Goal: Task Accomplishment & Management: Use online tool/utility

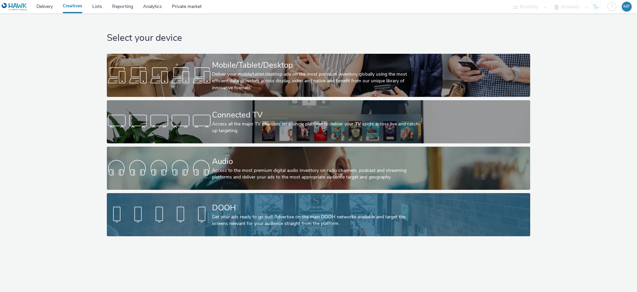
click at [214, 212] on div "DOOH" at bounding box center [317, 208] width 210 height 12
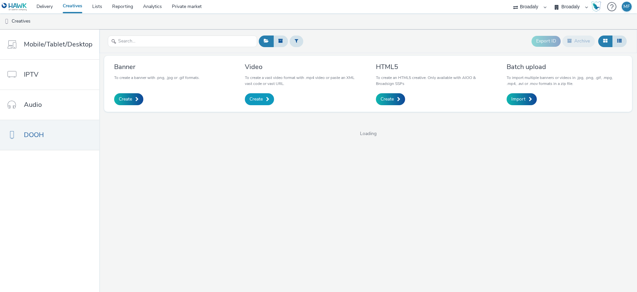
click at [261, 103] on link "Create" at bounding box center [259, 99] width 29 height 12
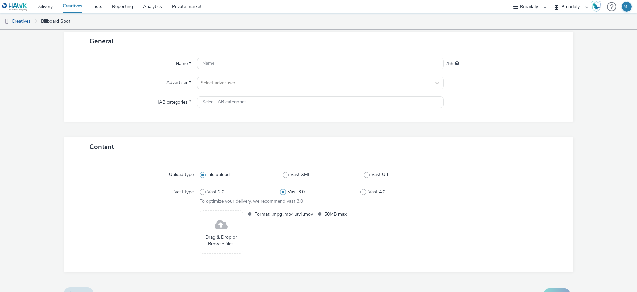
scroll to position [38, 0]
click at [229, 223] on div "Drag & Drop or Browse files." at bounding box center [221, 232] width 43 height 43
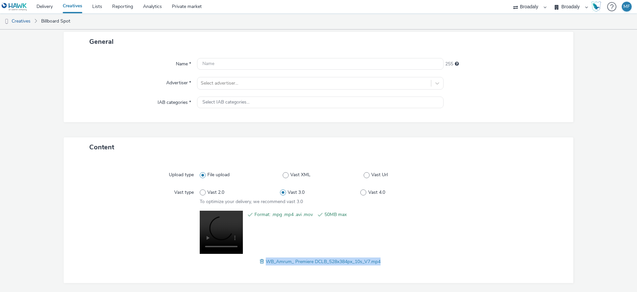
drag, startPoint x: 385, startPoint y: 264, endPoint x: 262, endPoint y: 262, distance: 123.4
click at [261, 262] on div "WB_Amrum_ Premiere DCLB_528x384px_10s_V7.mp4" at bounding box center [320, 261] width 241 height 8
copy span "WB_Amrum_ Premiere DCLB_528x384px_10s_V7.mp4"
click at [216, 69] on input "text" at bounding box center [320, 64] width 246 height 12
paste input "WB_Amrum_ Premiere DCLB_528x384px_10s_V7.mp4"
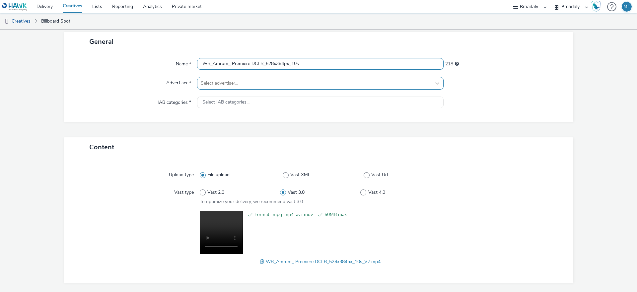
type input "WB_Amrum_ Premiere DCLB_528x384px_10s"
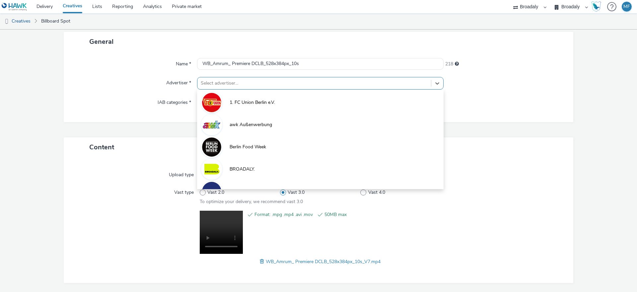
click at [247, 82] on div at bounding box center [314, 83] width 227 height 8
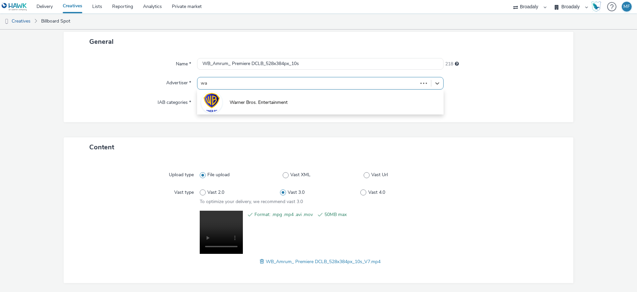
type input "war"
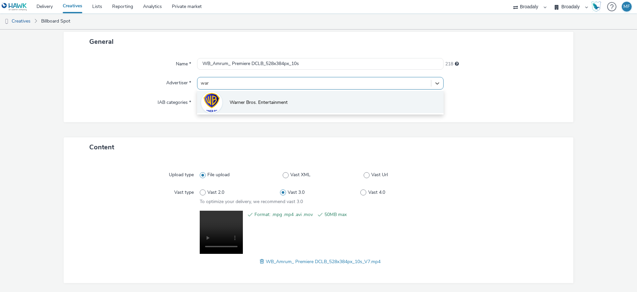
click at [230, 105] on span "Warner Bros. Entertainment" at bounding box center [258, 102] width 58 height 7
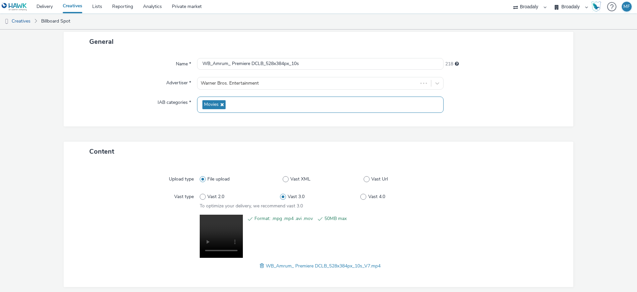
click at [227, 103] on div "Movies" at bounding box center [320, 105] width 246 height 16
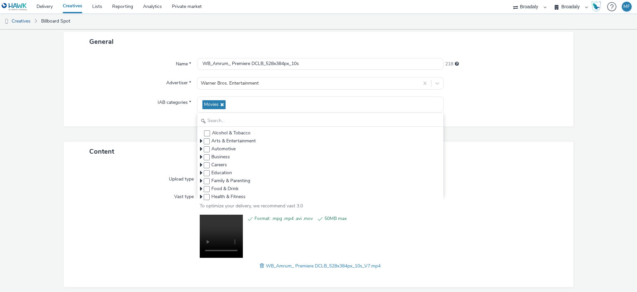
click at [156, 106] on div "IAB categories *" at bounding box center [133, 105] width 127 height 16
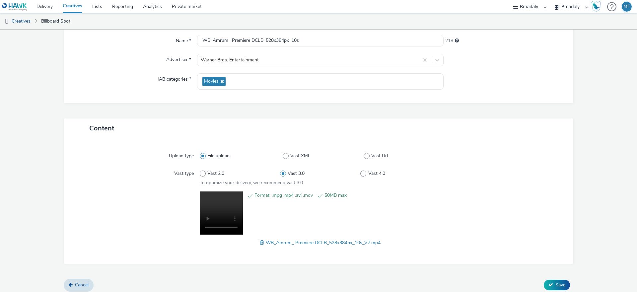
scroll to position [66, 0]
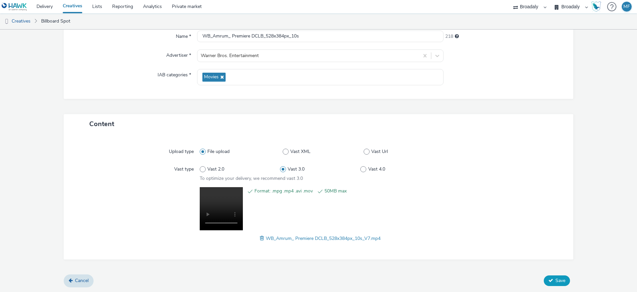
click at [555, 280] on span "Save" at bounding box center [560, 280] width 10 height 6
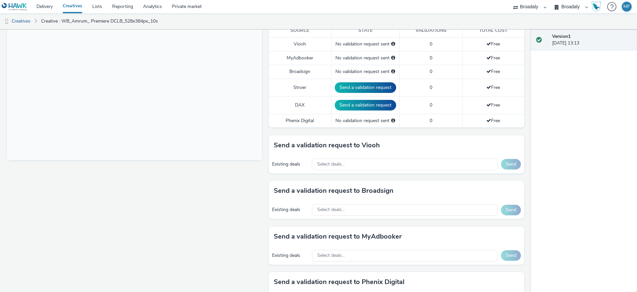
scroll to position [196, 0]
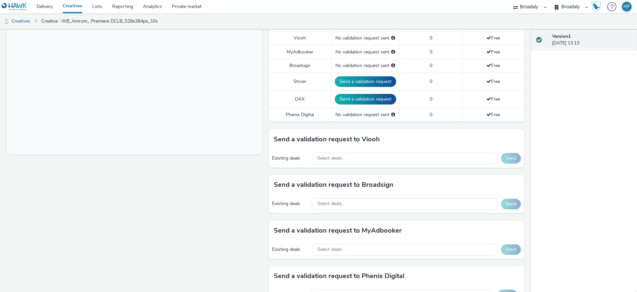
click at [347, 151] on div "Existing deals Select deals... Send" at bounding box center [396, 158] width 255 height 18
click at [347, 154] on div "Select deals..." at bounding box center [405, 159] width 186 height 12
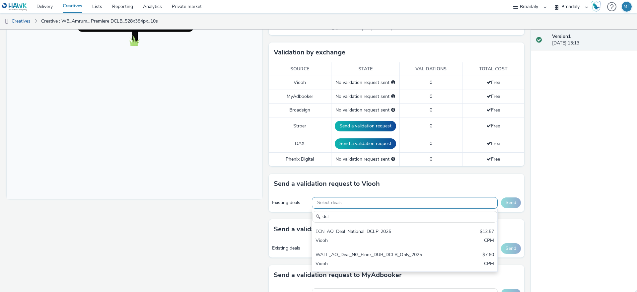
scroll to position [161, 0]
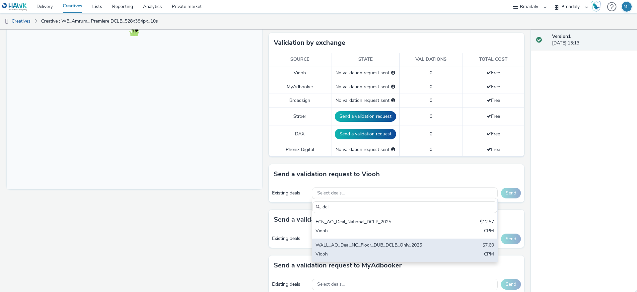
type input "dcl"
click at [380, 246] on div "WALL_AO_Deal_NG_Floor_DUB_DCLB_Only_2025" at bounding box center [374, 246] width 118 height 8
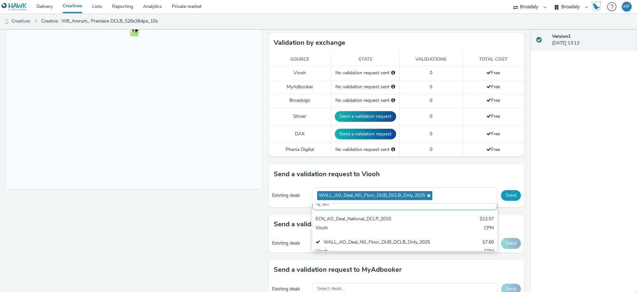
click at [503, 194] on button "Send" at bounding box center [511, 195] width 20 height 11
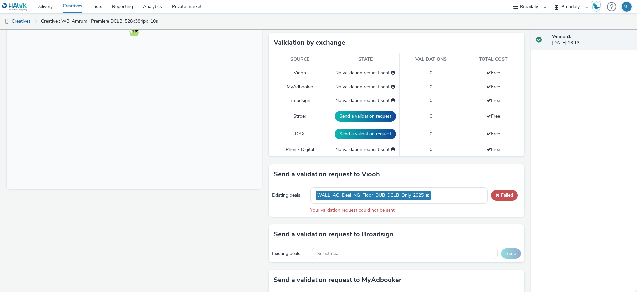
click at [71, 6] on link "Creatives" at bounding box center [73, 6] width 30 height 13
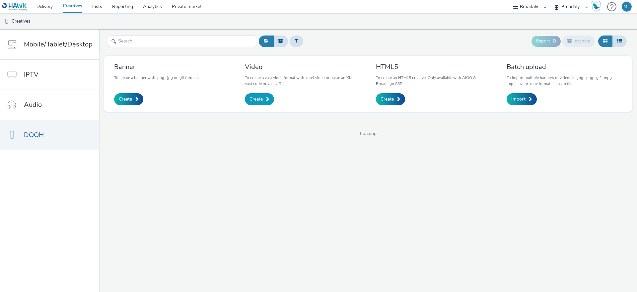
click at [255, 100] on span "Create" at bounding box center [255, 99] width 13 height 7
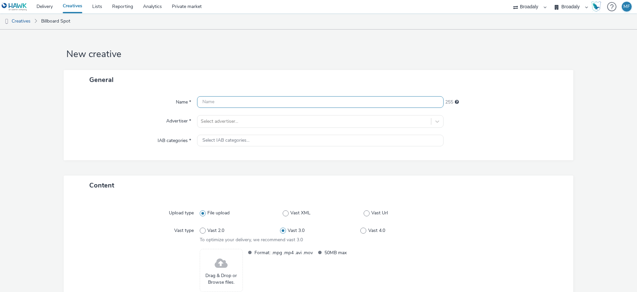
click at [239, 99] on input "text" at bounding box center [320, 102] width 246 height 12
click at [237, 256] on div "Drag & Drop or Browse files." at bounding box center [221, 270] width 43 height 43
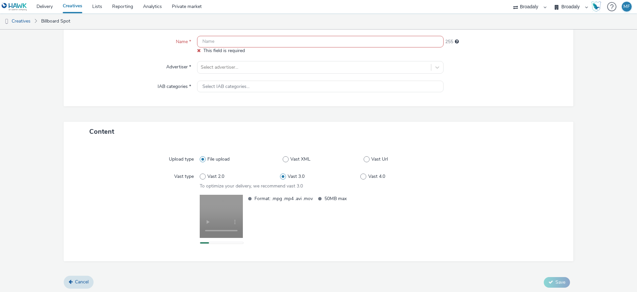
scroll to position [62, 0]
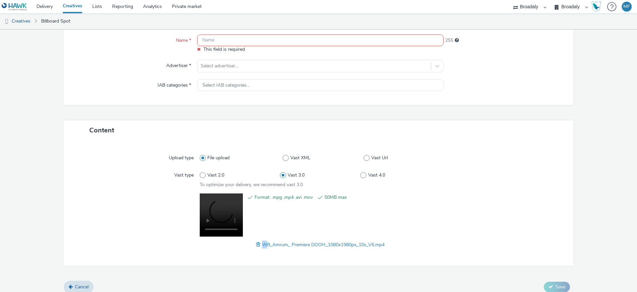
drag, startPoint x: 391, startPoint y: 244, endPoint x: 260, endPoint y: 247, distance: 131.0
click at [260, 247] on div "WB_Amrum_ Premiere DOOH_1080x1980px_10s_V6.mp4" at bounding box center [320, 244] width 241 height 8
click at [262, 247] on span "WB_Amrum_ Premiere DOOH_1080x1980px_10s_V6.mp4" at bounding box center [323, 244] width 122 height 6
drag, startPoint x: 398, startPoint y: 249, endPoint x: 259, endPoint y: 246, distance: 139.6
click at [259, 246] on div "Upload type File upload Vast XML Vast Url Vast type Vast 2.0 Vast 3.0 Vast 4.0 …" at bounding box center [318, 203] width 496 height 112
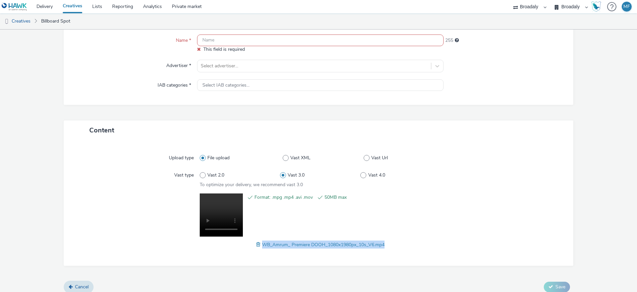
copy span "WB_Amrum_ Premiere DOOH_1080x1980px_10s_V6.mp4"
click at [211, 40] on input "text" at bounding box center [320, 40] width 246 height 12
paste input "WB_Amrum_ Premiere DOOH_1080x1980px_10s_V6.mp4"
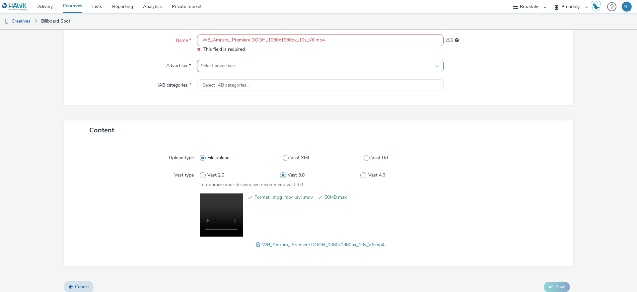
scroll to position [61, 0]
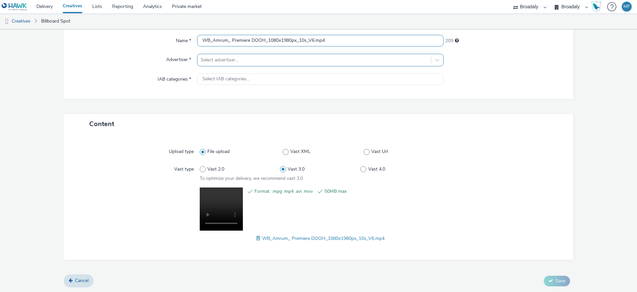
type input "WB_Amrum_ Premiere DOOH_1080x1980px_10s_V6.mp4"
click at [205, 62] on div at bounding box center [314, 60] width 227 height 8
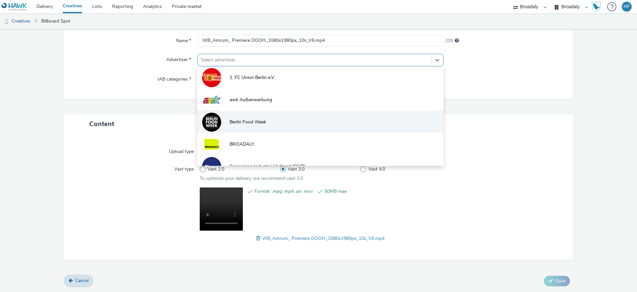
scroll to position [0, 0]
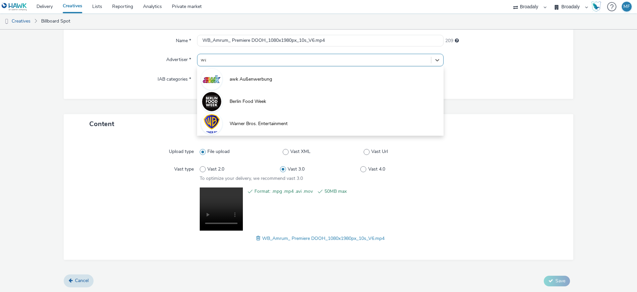
type input "war"
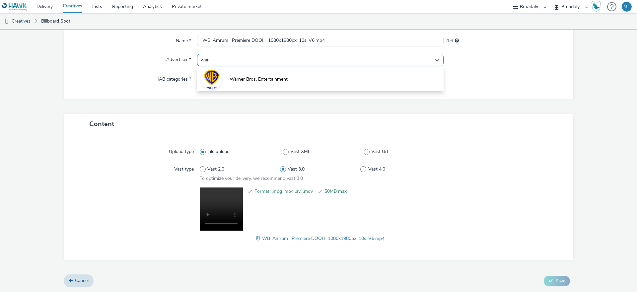
click at [238, 88] on li "Warner Bros. Entertainment" at bounding box center [320, 79] width 246 height 22
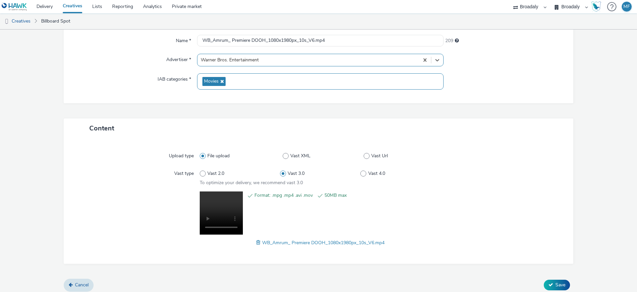
click at [228, 82] on div "Movies" at bounding box center [320, 81] width 246 height 16
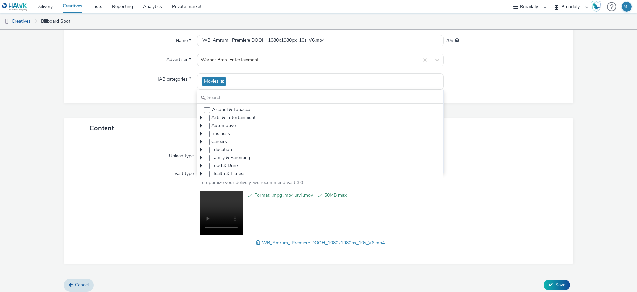
click at [122, 92] on div "Name * WB_Amrum_ Premiere DOOH_1080x1980px_10s_V6.mp4 209 Advertiser * Warner B…" at bounding box center [318, 65] width 509 height 75
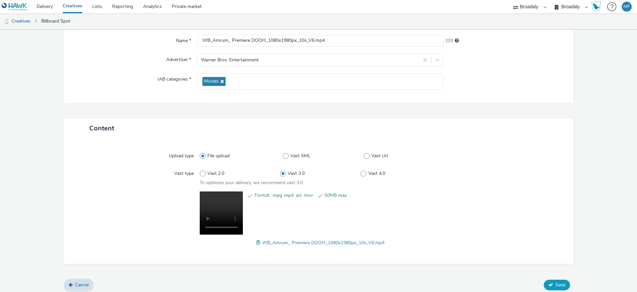
click at [558, 283] on span "Save" at bounding box center [560, 285] width 10 height 6
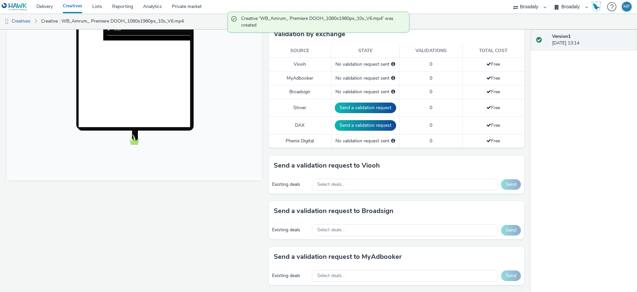
scroll to position [172, 0]
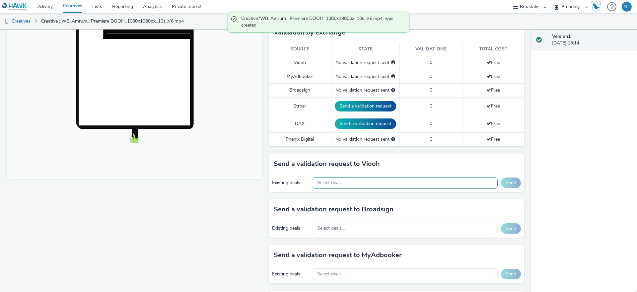
click at [350, 184] on div "Select deals..." at bounding box center [405, 183] width 186 height 12
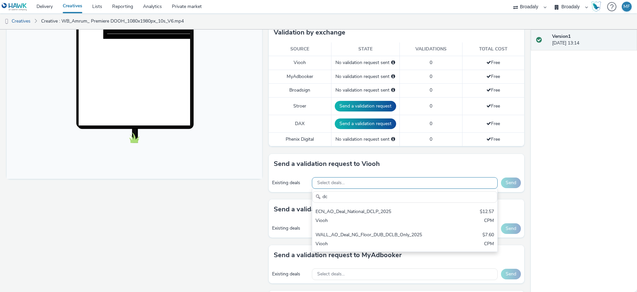
type input "d"
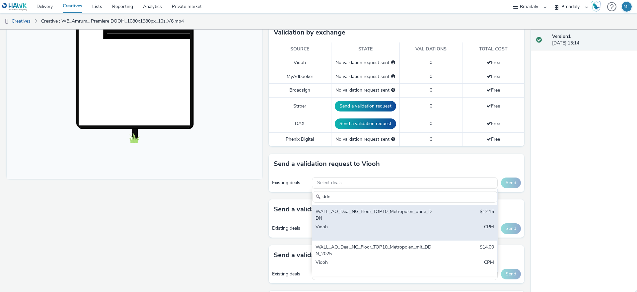
type input "ddn"
click at [405, 220] on div "WALL_AO_Deal_NG_Floor_TOP10_Metropolen_ohne_DDN" at bounding box center [374, 215] width 118 height 14
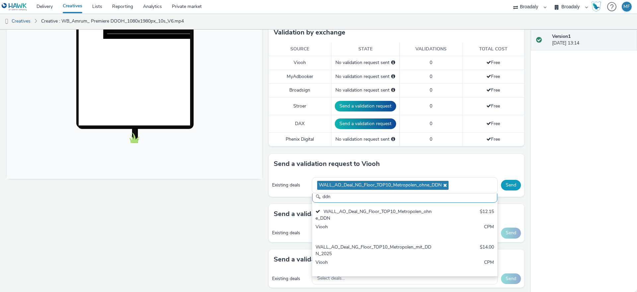
click at [510, 186] on button "Send" at bounding box center [511, 185] width 20 height 11
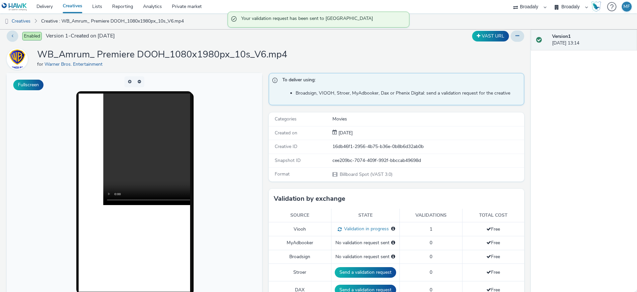
scroll to position [0, 0]
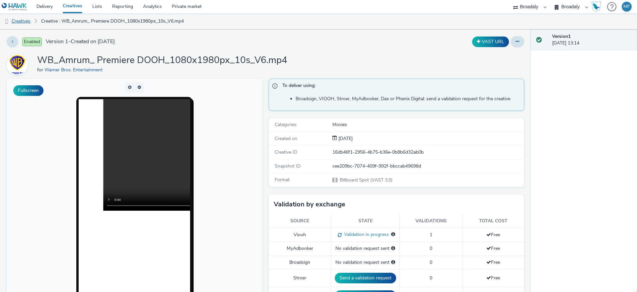
click at [28, 21] on link "Creatives" at bounding box center [17, 21] width 34 height 16
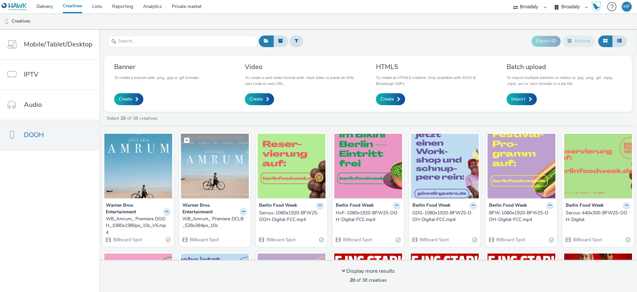
click at [215, 162] on img at bounding box center [215, 166] width 68 height 65
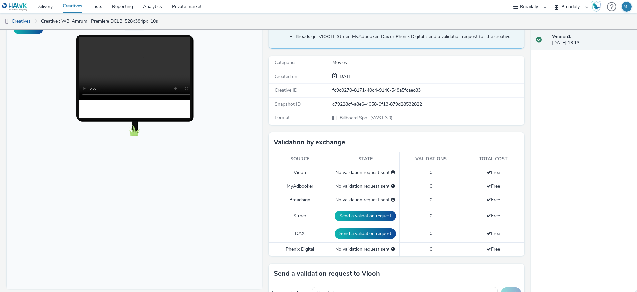
scroll to position [110, 0]
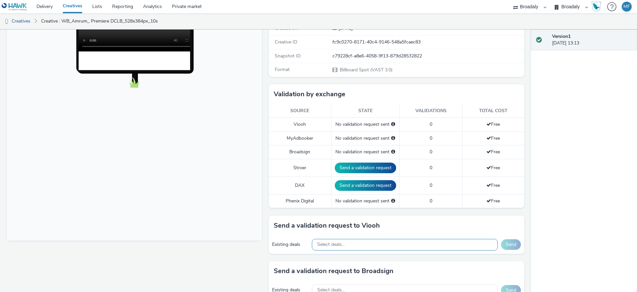
click at [363, 239] on div "Select deals..." at bounding box center [405, 245] width 186 height 12
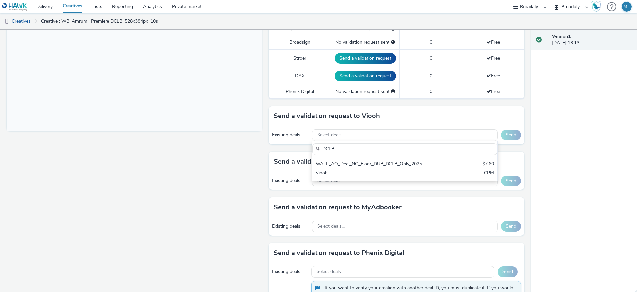
scroll to position [224, 0]
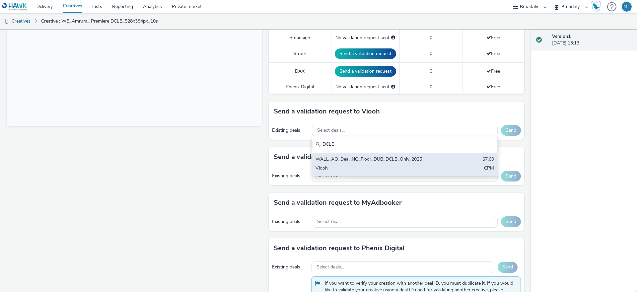
type input "DCLB"
click at [423, 163] on div "WALL_AO_Deal_NG_Floor_DUB_DCLB_Only_2025" at bounding box center [374, 160] width 118 height 8
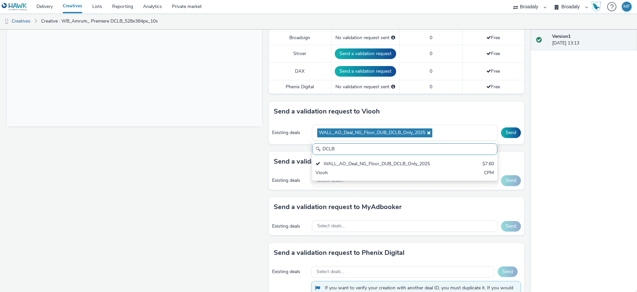
click at [545, 144] on div "Version 1 [DATE] 13:13" at bounding box center [584, 161] width 106 height 262
click at [511, 134] on button "Send" at bounding box center [511, 132] width 20 height 11
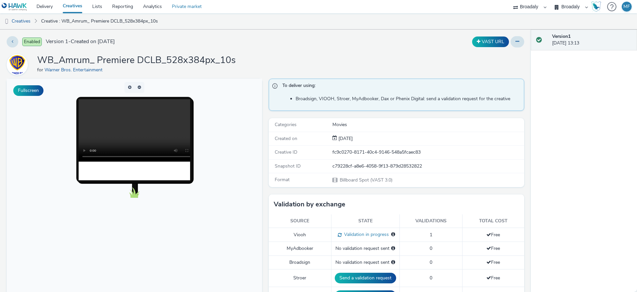
click at [179, 7] on link "Private market" at bounding box center [187, 6] width 40 height 13
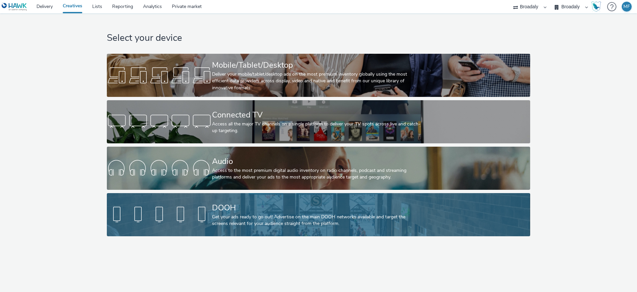
click at [249, 200] on div "DOOH Get your ads ready to go out! Advertise on the main DOOH networks availabl…" at bounding box center [317, 214] width 210 height 43
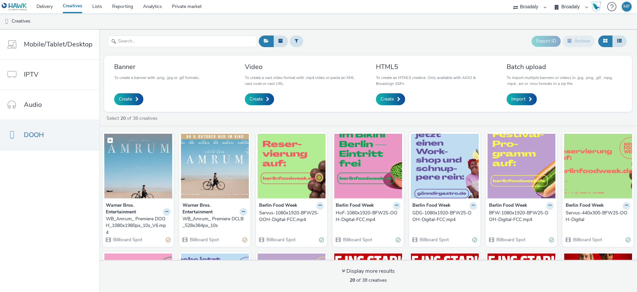
click at [147, 165] on img at bounding box center [138, 166] width 68 height 65
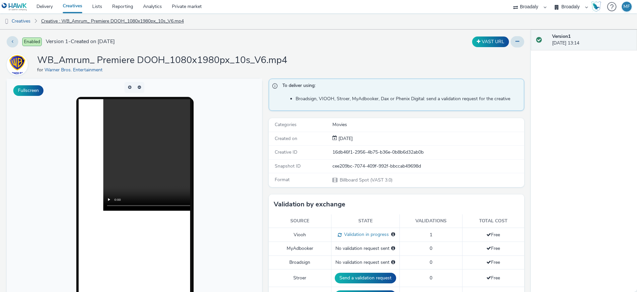
click at [58, 23] on link "Creative : WB_Amrum_ Premiere DOOH_1080x1980px_10s_V6.mp4" at bounding box center [112, 21] width 149 height 16
click at [25, 19] on link "Creatives" at bounding box center [17, 21] width 34 height 16
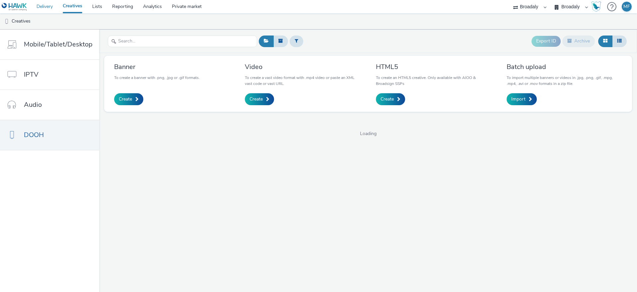
click at [52, 5] on link "Delivery" at bounding box center [45, 6] width 26 height 13
